Goal: Task Accomplishment & Management: Use online tool/utility

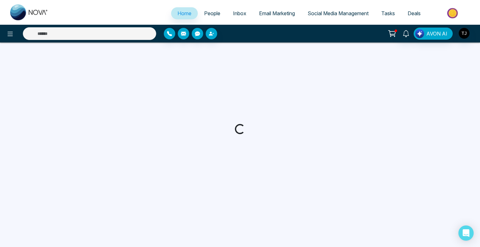
select select "*"
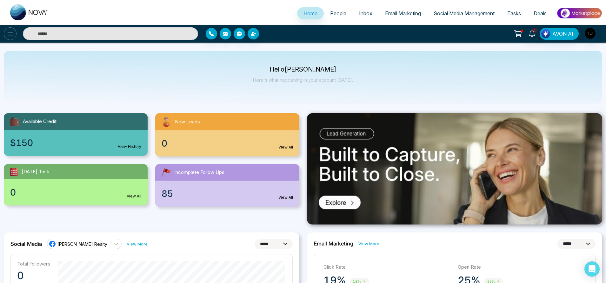
click at [12, 34] on icon at bounding box center [10, 34] width 5 height 4
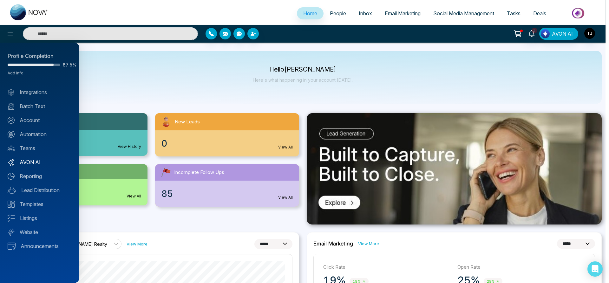
click at [35, 160] on link "AVON AI" at bounding box center [40, 162] width 64 height 8
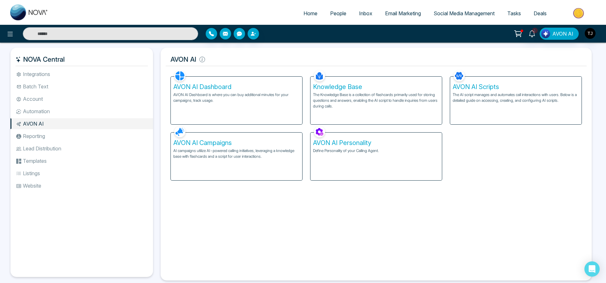
click at [228, 147] on div "AVON AI Campaigns AI campaigns utilize AI-powered calling initiatives, leveragi…" at bounding box center [236, 156] width 131 height 48
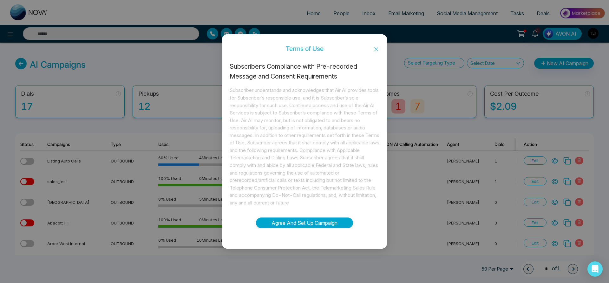
click at [334, 221] on button "Agree And Set Up Campaign" at bounding box center [304, 222] width 97 height 11
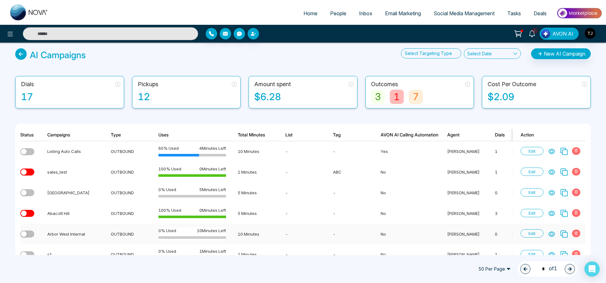
scroll to position [14, 0]
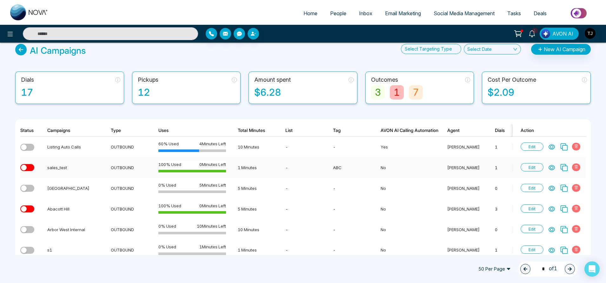
click at [480, 166] on icon at bounding box center [552, 167] width 6 height 6
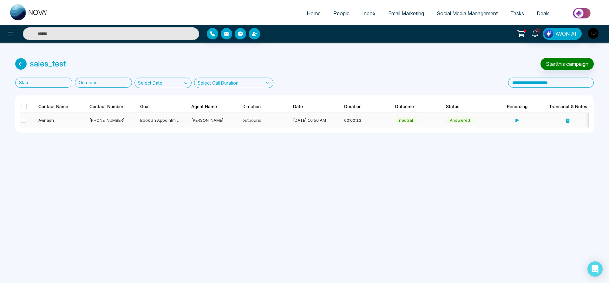
click at [46, 122] on div "Avinash" at bounding box center [57, 120] width 39 height 6
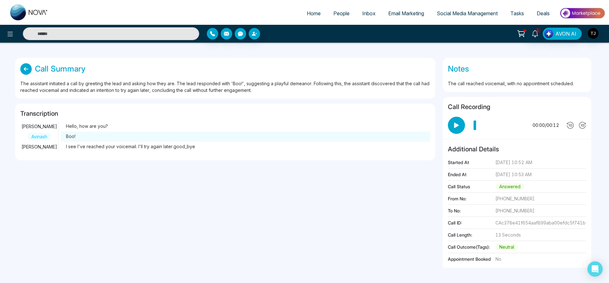
click at [29, 67] on icon at bounding box center [25, 68] width 11 height 11
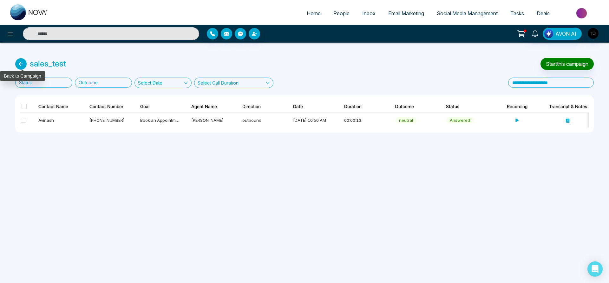
click at [21, 65] on icon at bounding box center [20, 63] width 11 height 11
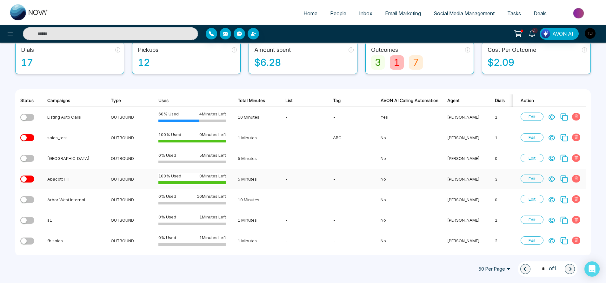
scroll to position [51, 0]
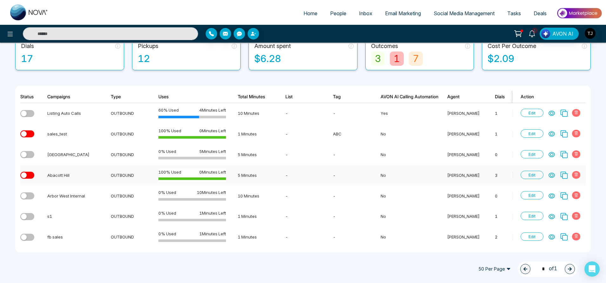
click at [480, 172] on icon at bounding box center [552, 175] width 6 height 6
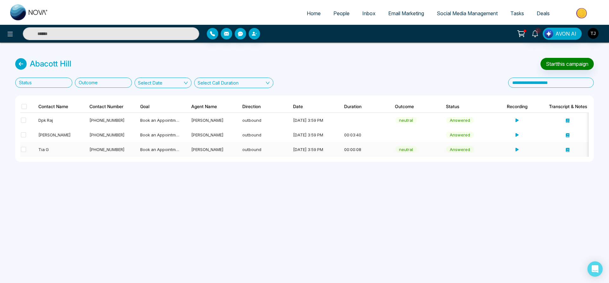
click at [66, 151] on div "Tia G" at bounding box center [57, 149] width 39 height 6
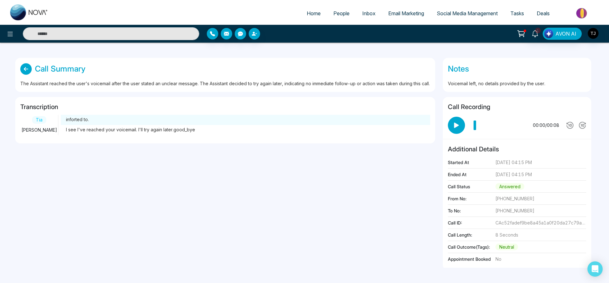
click at [23, 70] on icon at bounding box center [25, 68] width 11 height 11
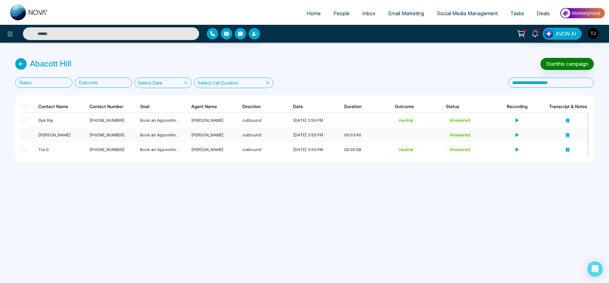
click at [57, 136] on div "[PERSON_NAME]" at bounding box center [57, 134] width 39 height 6
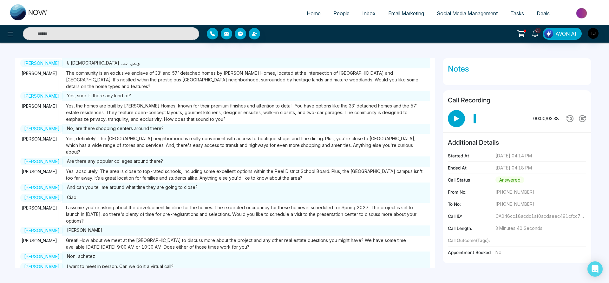
scroll to position [139, 0]
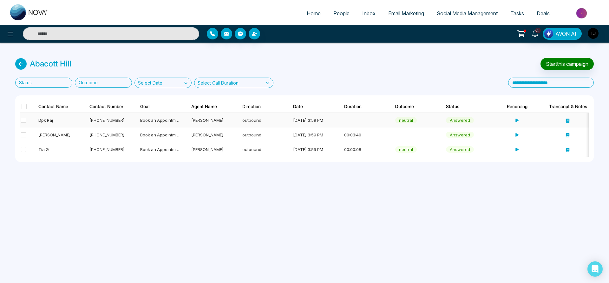
click at [103, 117] on div "[PHONE_NUMBER]" at bounding box center [109, 120] width 39 height 6
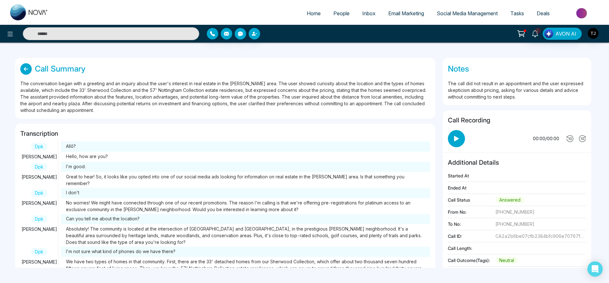
click at [134, 90] on div "The conversation began with a greeting and an inquiry about the user's interest…" at bounding box center [225, 96] width 410 height 33
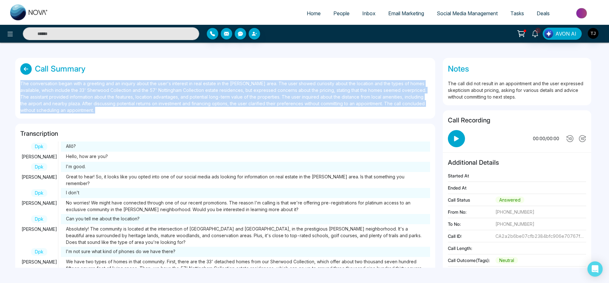
click at [134, 90] on div "The conversation began with a greeting and an inquiry about the user's interest…" at bounding box center [225, 96] width 410 height 33
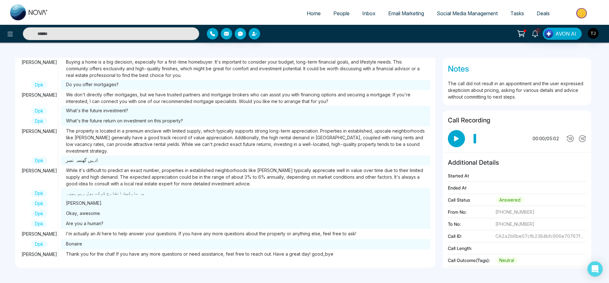
scroll to position [16, 0]
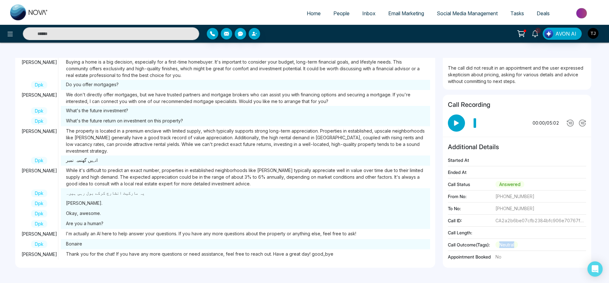
drag, startPoint x: 520, startPoint y: 244, endPoint x: 501, endPoint y: 244, distance: 18.4
click at [480, 244] on div "Call Outcome(Tags): neutral" at bounding box center [517, 246] width 138 height 10
